Goal: Information Seeking & Learning: Learn about a topic

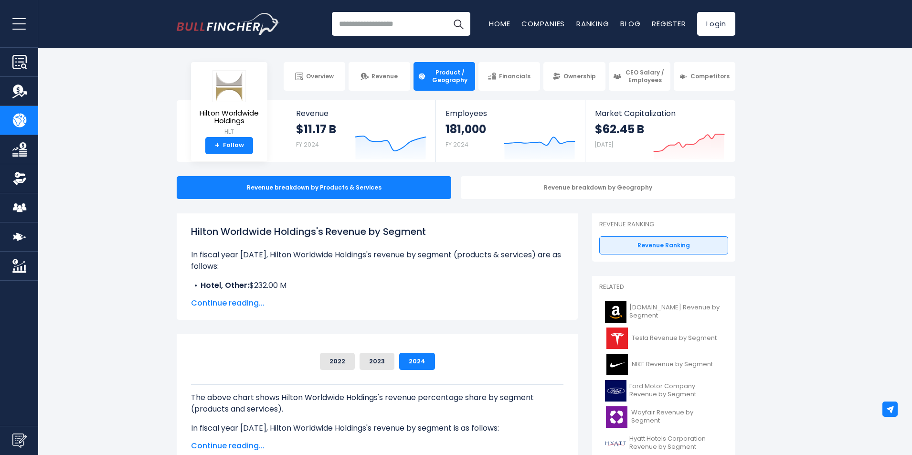
click at [761, 145] on section "Hilton Worldwide Holdings HLT + Follow Revenue $11.17 B FY 2024 Created with Hi…" at bounding box center [456, 131] width 912 height 62
